Goal: Transaction & Acquisition: Purchase product/service

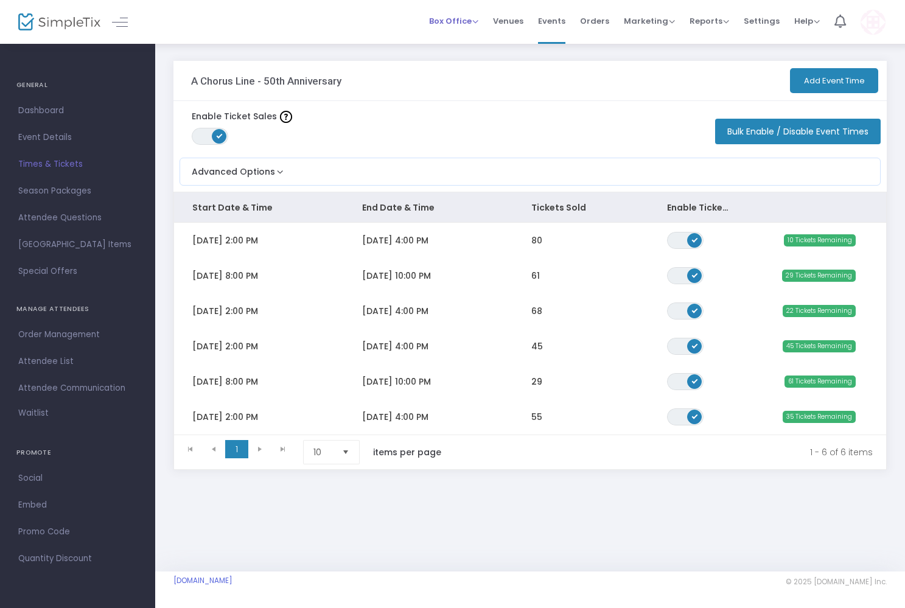
click at [451, 22] on span "Box Office" at bounding box center [453, 21] width 49 height 12
click at [452, 36] on li "Sell Tickets" at bounding box center [472, 41] width 87 height 24
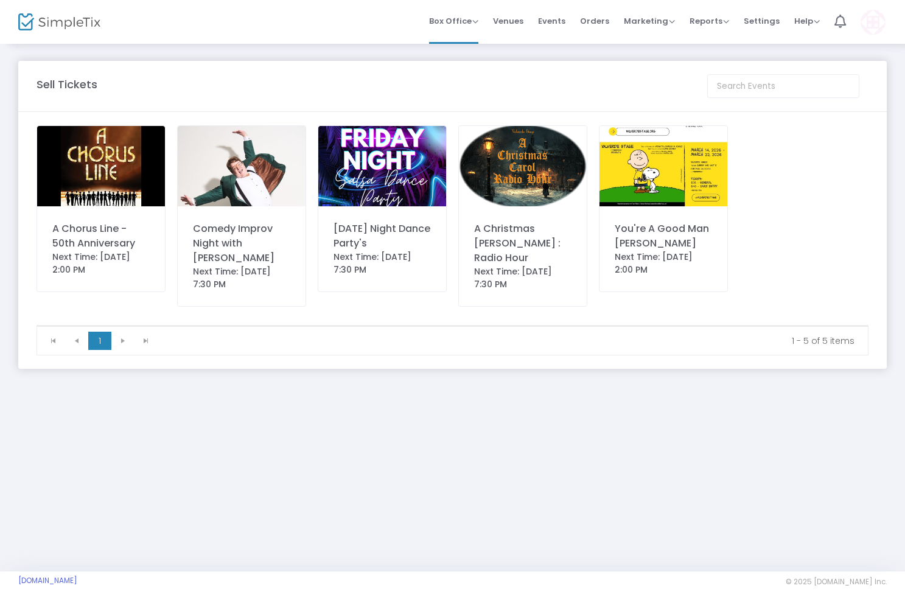
click at [83, 180] on img at bounding box center [101, 166] width 128 height 80
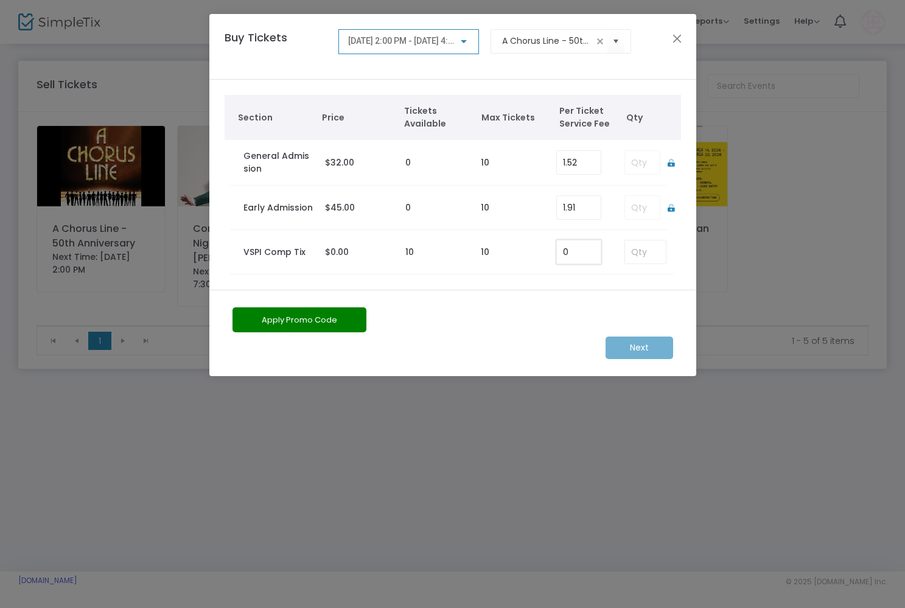
click at [570, 252] on input "0" at bounding box center [579, 251] width 44 height 23
type input "0.00"
click at [638, 253] on input at bounding box center [645, 251] width 40 height 23
type input "2"
click at [636, 348] on m-button "Next" at bounding box center [640, 348] width 68 height 23
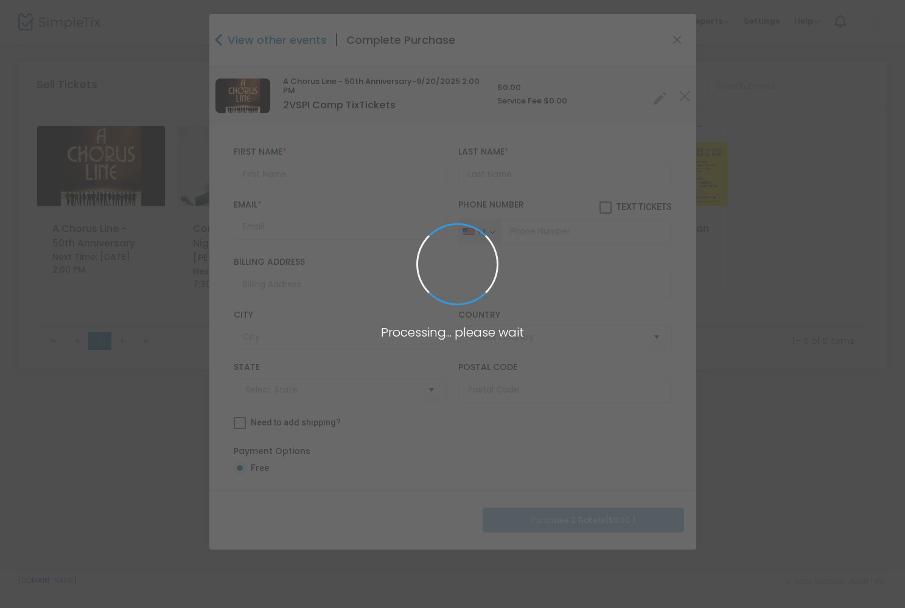
type input "[GEOGRAPHIC_DATA]"
type input "[US_STATE]"
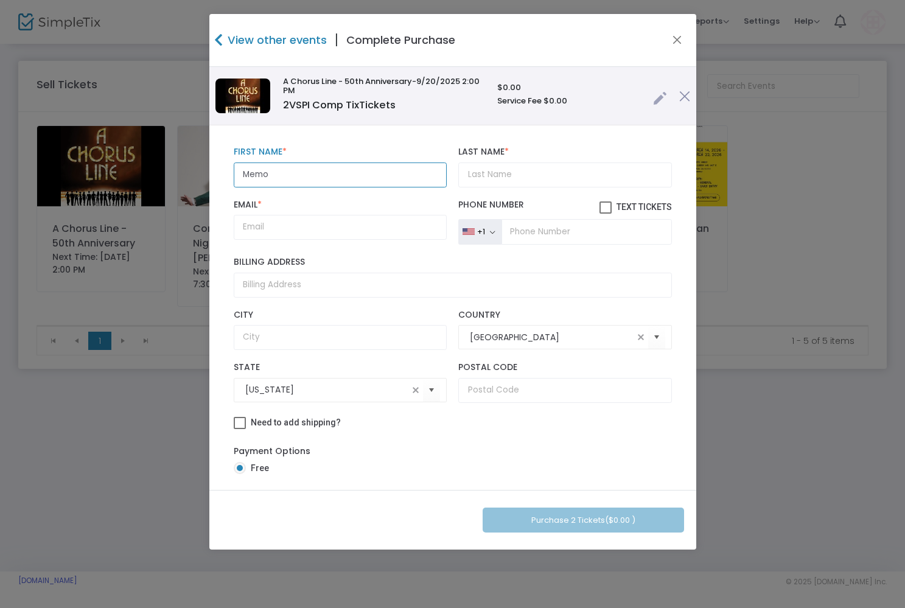
type input "Memo"
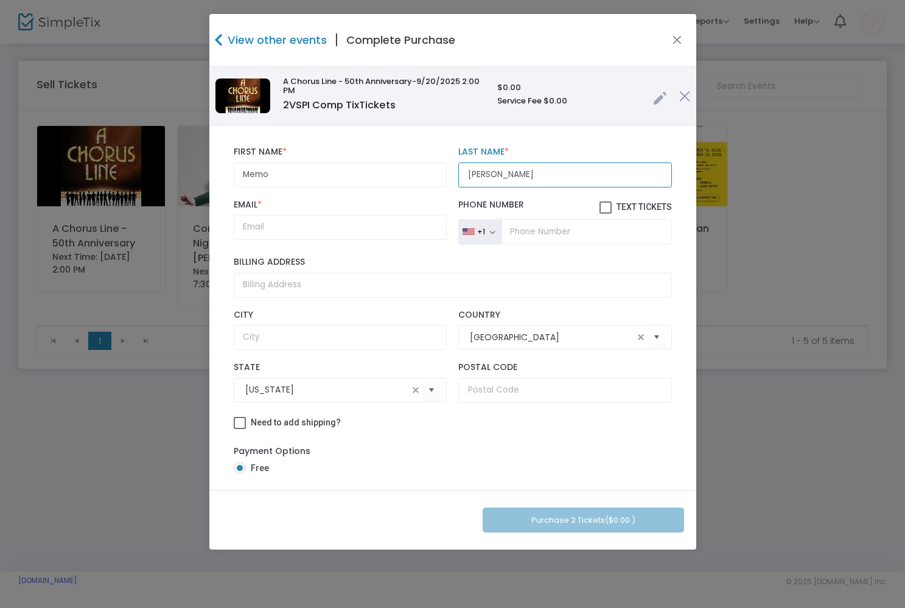
type input "[PERSON_NAME]"
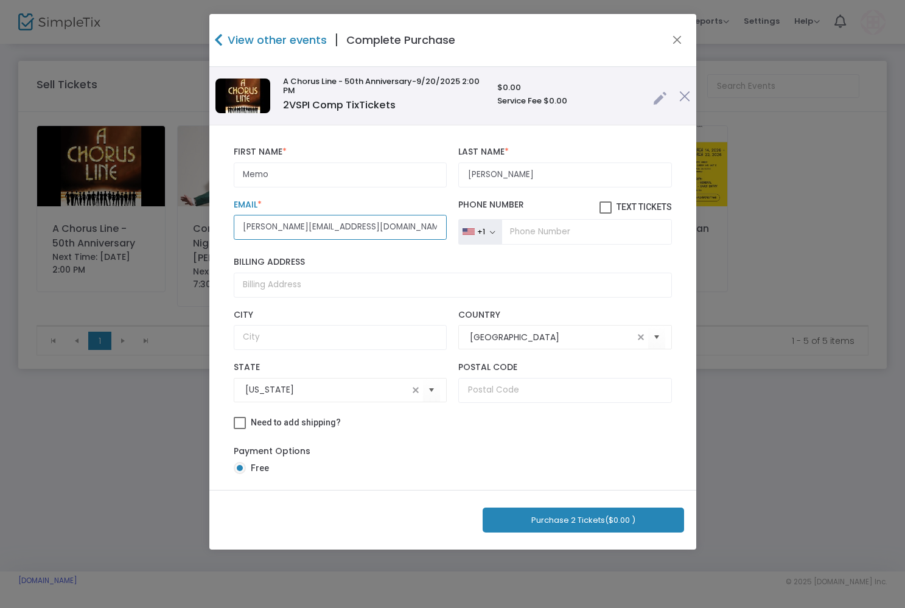
type input "[PERSON_NAME][EMAIL_ADDRESS][DOMAIN_NAME]"
click at [342, 264] on div "Billing Address" at bounding box center [453, 277] width 451 height 40
click at [542, 521] on button "Purchase 2 Tickets ($0.00 )" at bounding box center [584, 520] width 202 height 25
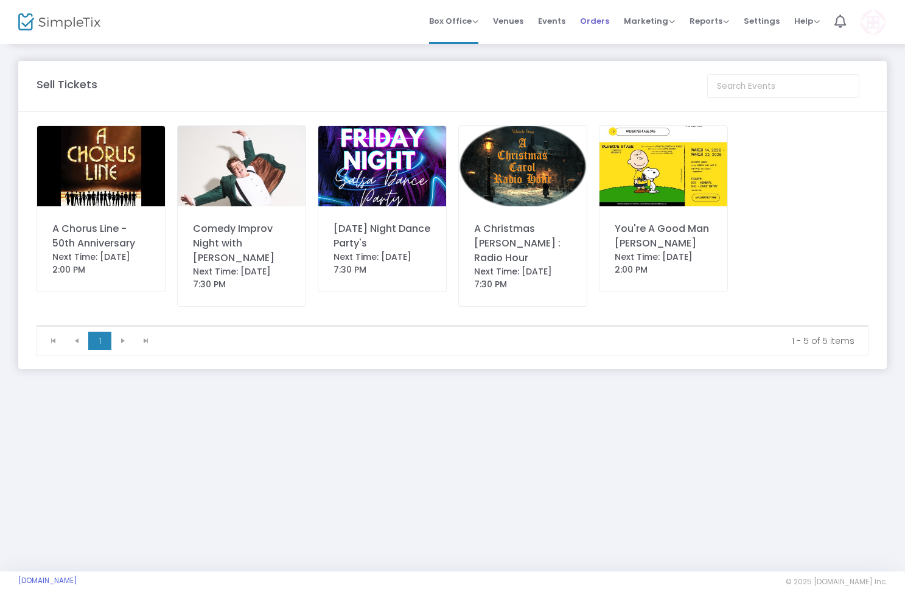
click at [601, 19] on span "Orders" at bounding box center [594, 20] width 29 height 31
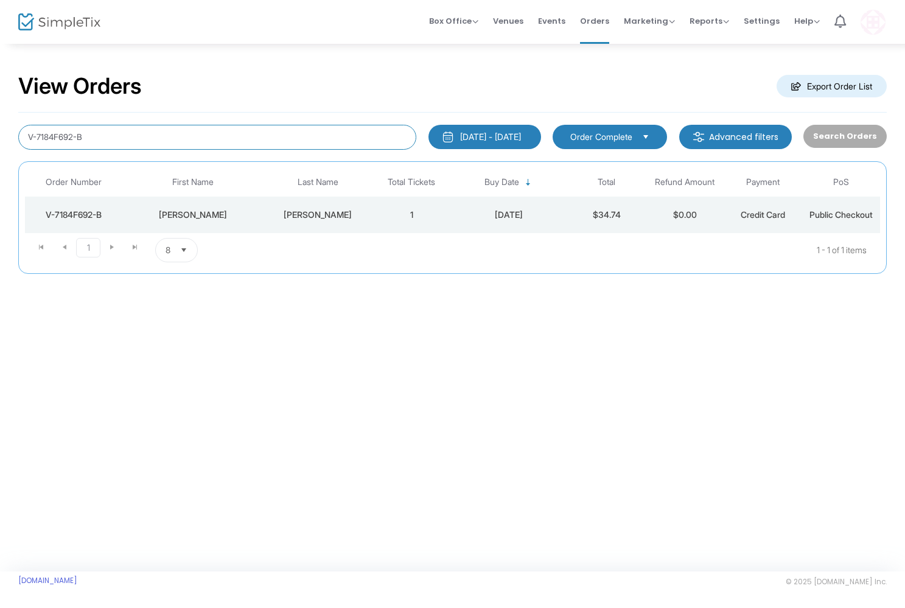
click at [215, 146] on input "V-7184F692-B" at bounding box center [217, 137] width 398 height 25
type input "[PERSON_NAME]"
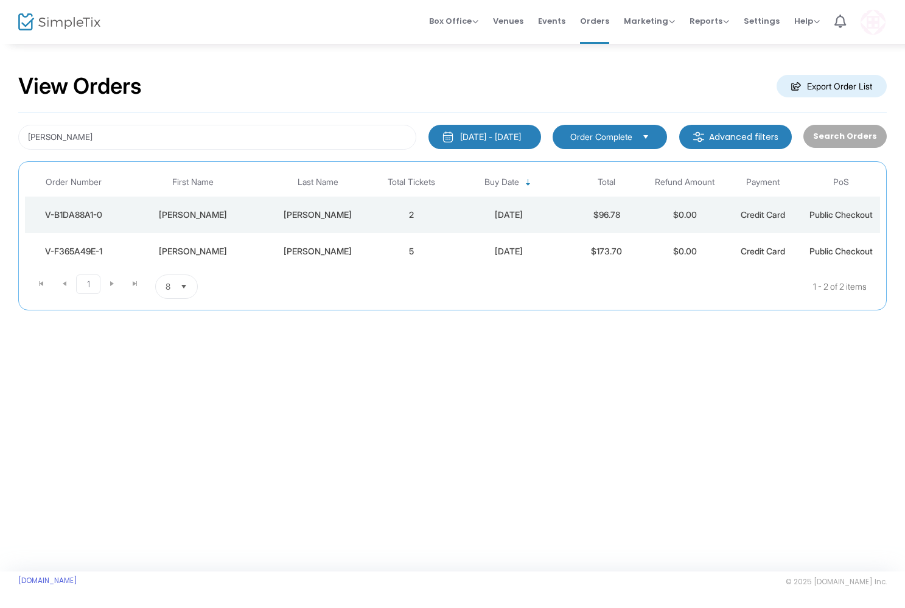
click at [142, 212] on div "[PERSON_NAME]" at bounding box center [192, 215] width 135 height 12
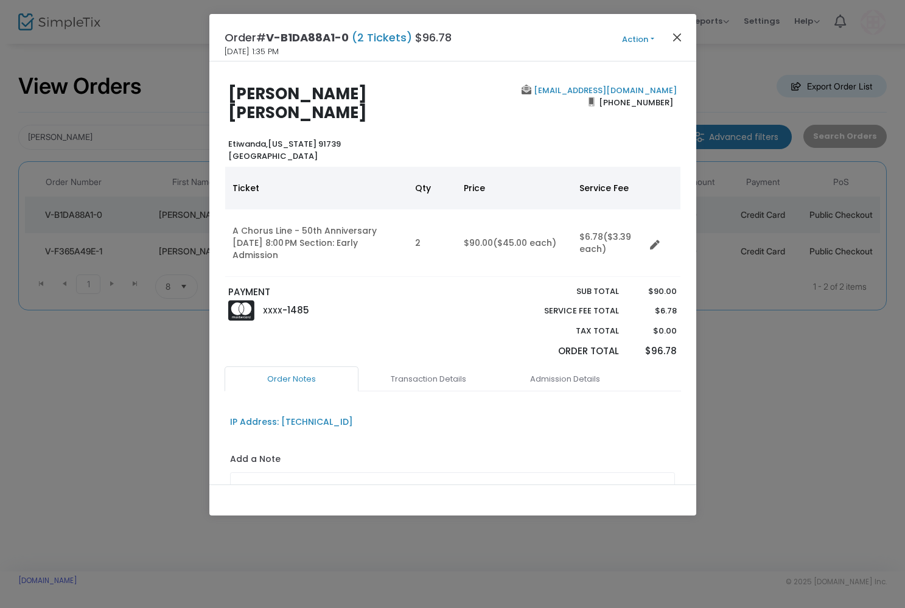
click at [675, 33] on button "Close" at bounding box center [677, 37] width 16 height 16
